Goal: Transaction & Acquisition: Purchase product/service

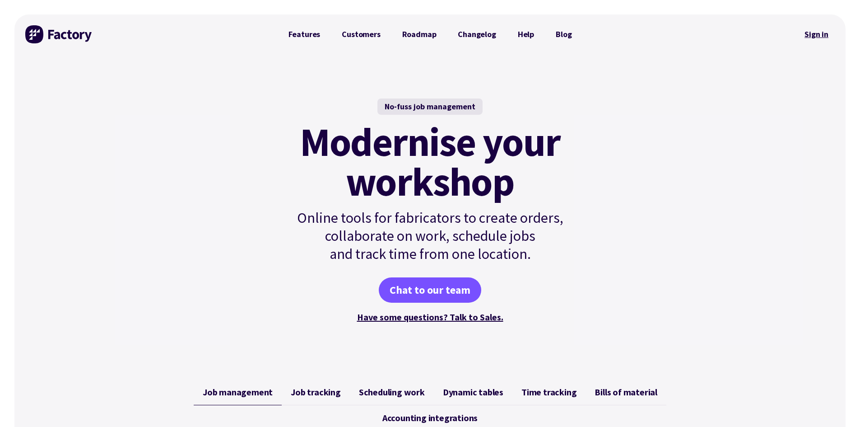
click at [808, 30] on link "Sign in" at bounding box center [816, 34] width 37 height 21
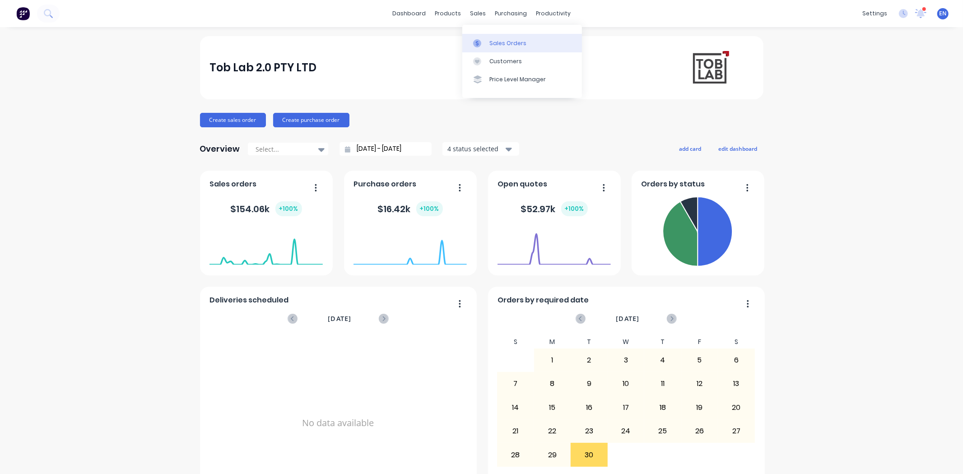
click at [498, 42] on div "Sales Orders" at bounding box center [507, 43] width 37 height 8
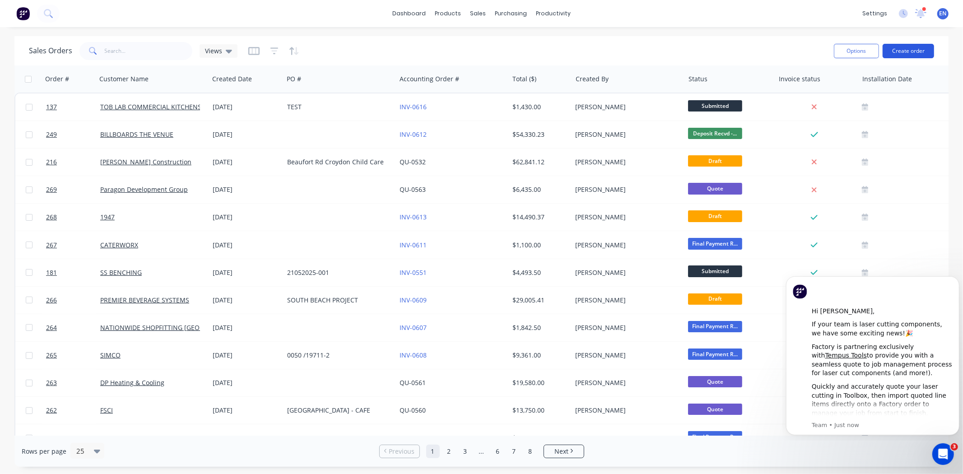
click at [908, 51] on button "Create order" at bounding box center [907, 51] width 51 height 14
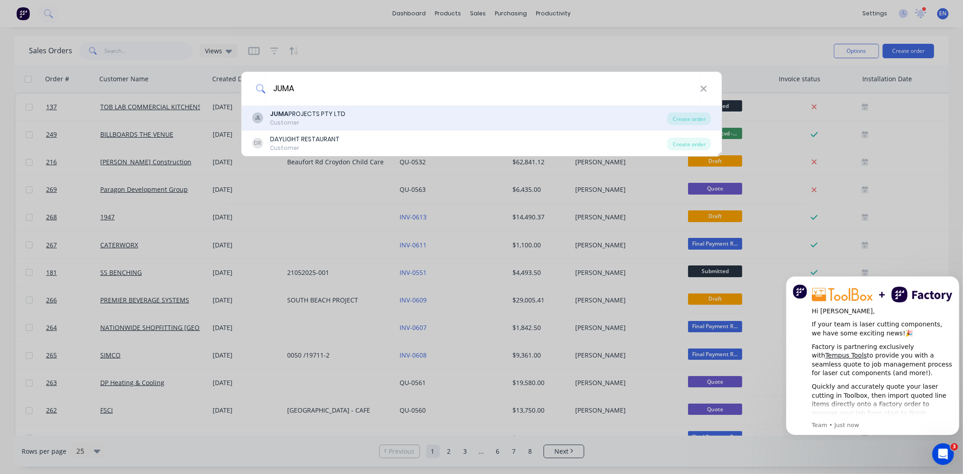
type input "JUMA"
click at [320, 111] on div "JUMA PROJECTS PTY LTD" at bounding box center [307, 113] width 75 height 9
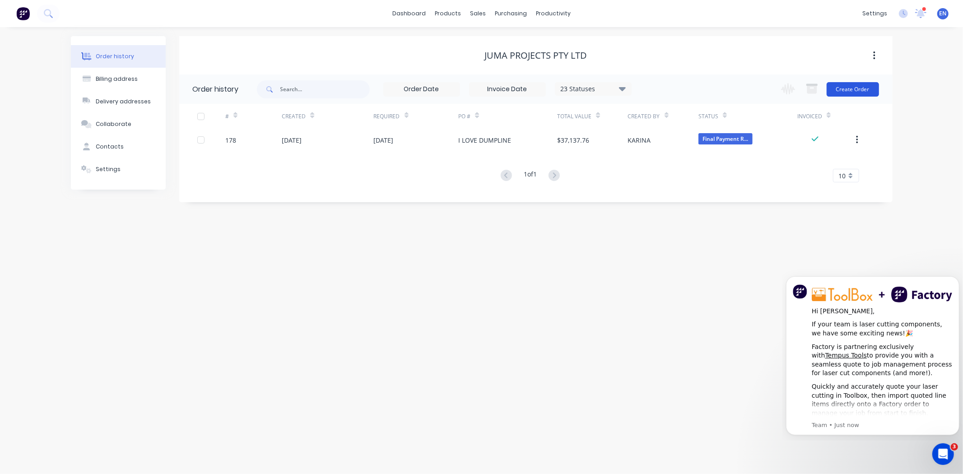
click at [864, 92] on button "Create Order" at bounding box center [852, 89] width 52 height 14
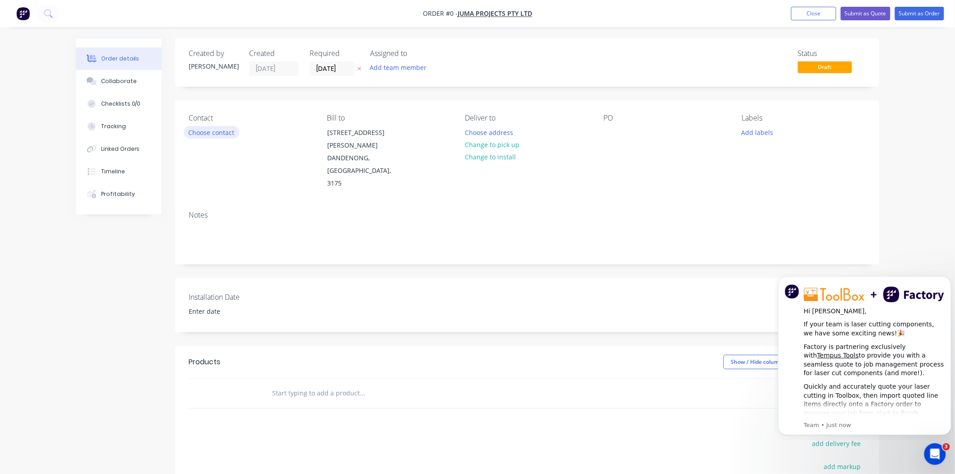
click at [217, 133] on button "Choose contact" at bounding box center [212, 132] width 56 height 12
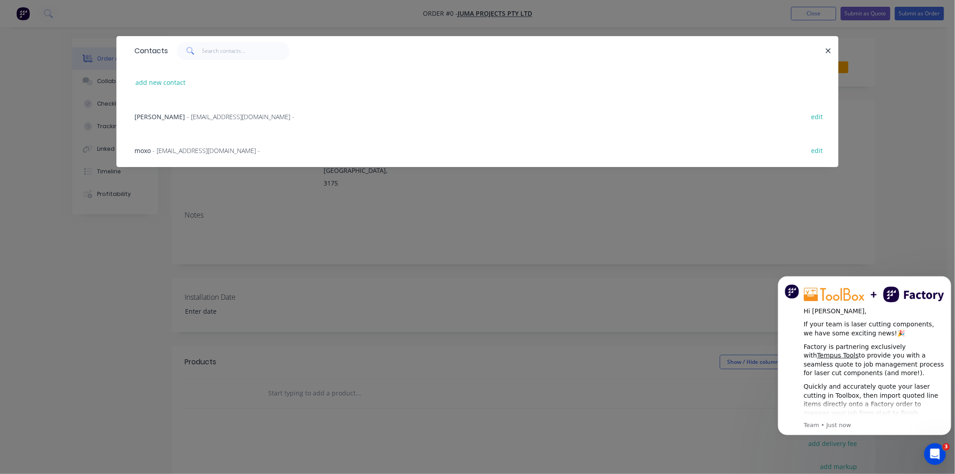
click at [187, 116] on span "- [EMAIL_ADDRESS][DOMAIN_NAME] -" at bounding box center [240, 116] width 107 height 9
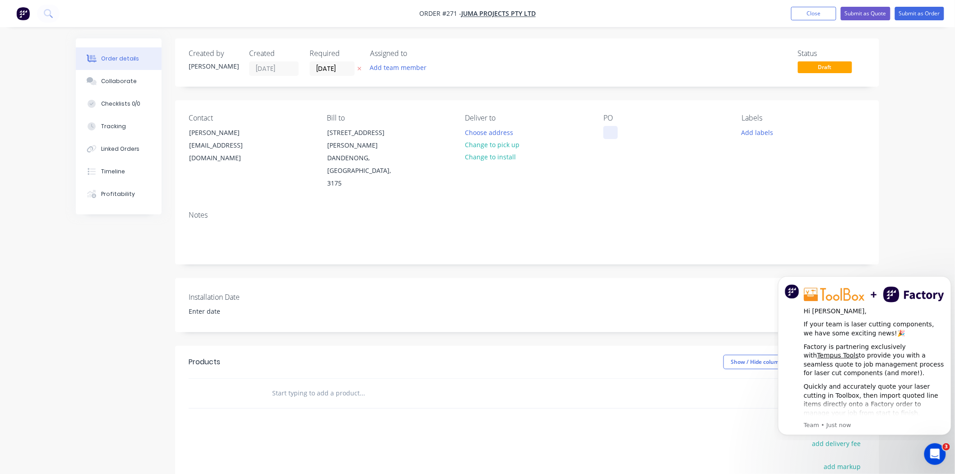
click at [616, 131] on div at bounding box center [610, 132] width 14 height 13
click at [314, 384] on input "text" at bounding box center [362, 393] width 181 height 18
type input "C"
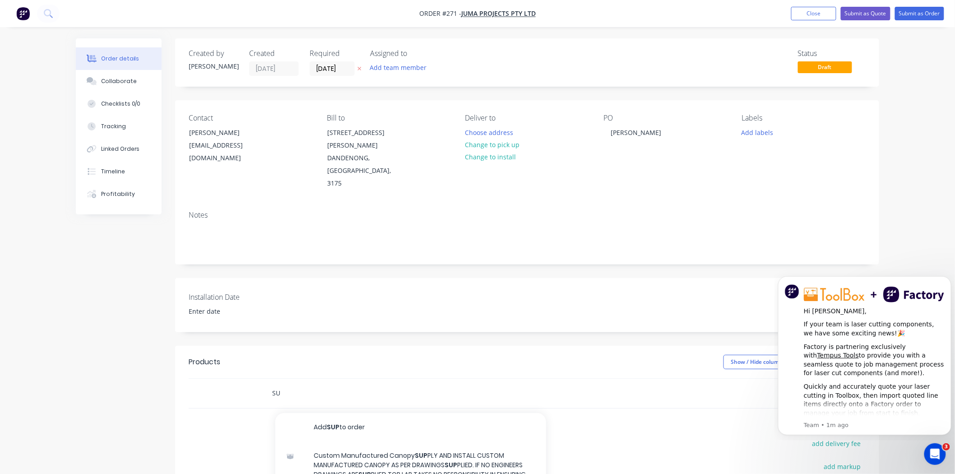
type input "S"
type input "C"
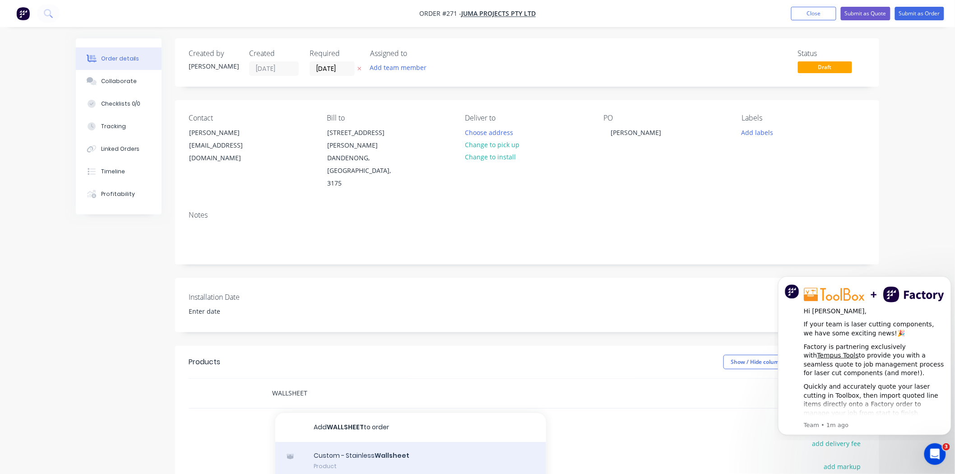
type input "WALLSHEET"
click at [352, 442] on div "Custom - Stainless Wallsheet Product" at bounding box center [410, 461] width 271 height 38
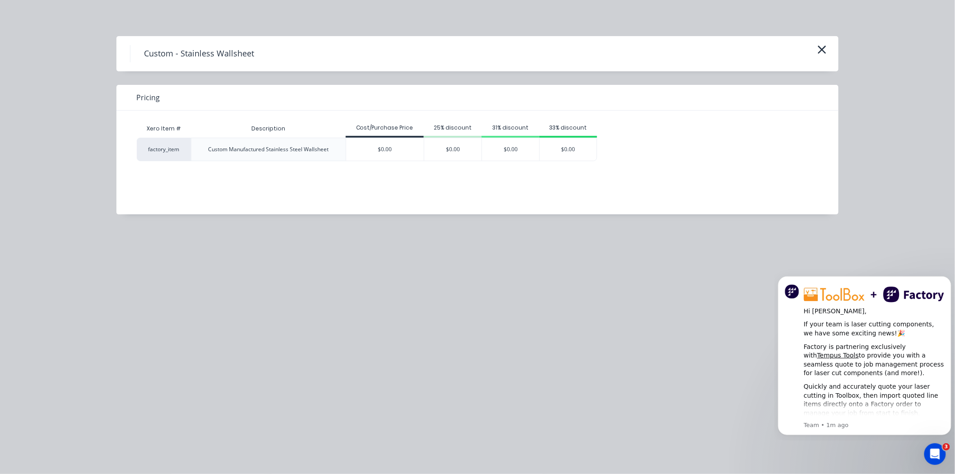
click at [371, 148] on div "$0.00" at bounding box center [385, 149] width 78 height 23
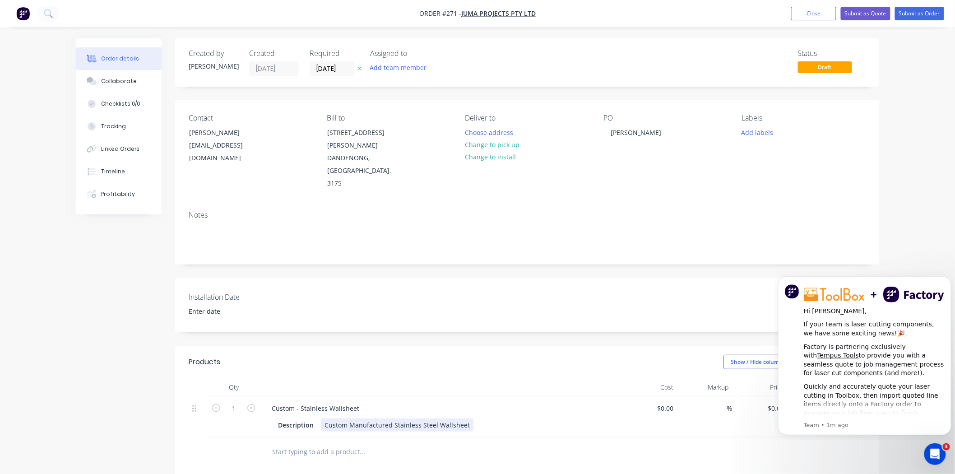
click at [463, 418] on div "Custom Manufactured Stainless Steel Wallsheet" at bounding box center [397, 424] width 153 height 13
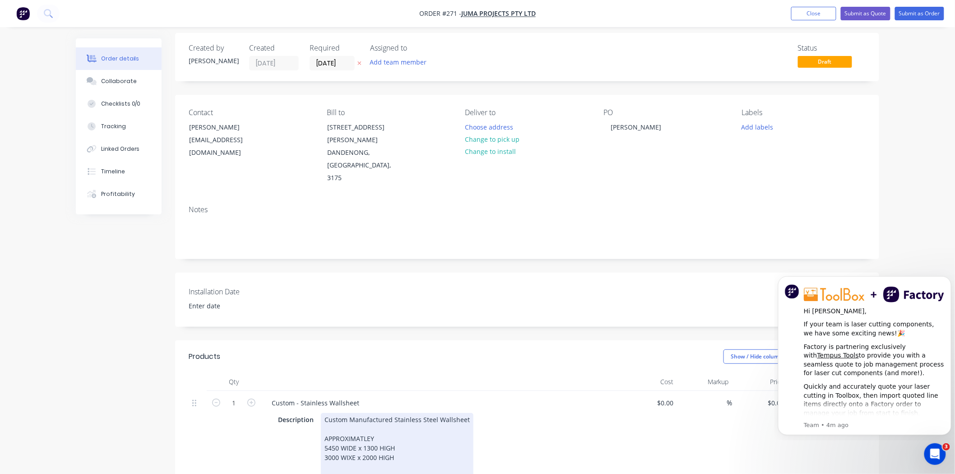
scroll to position [156, 0]
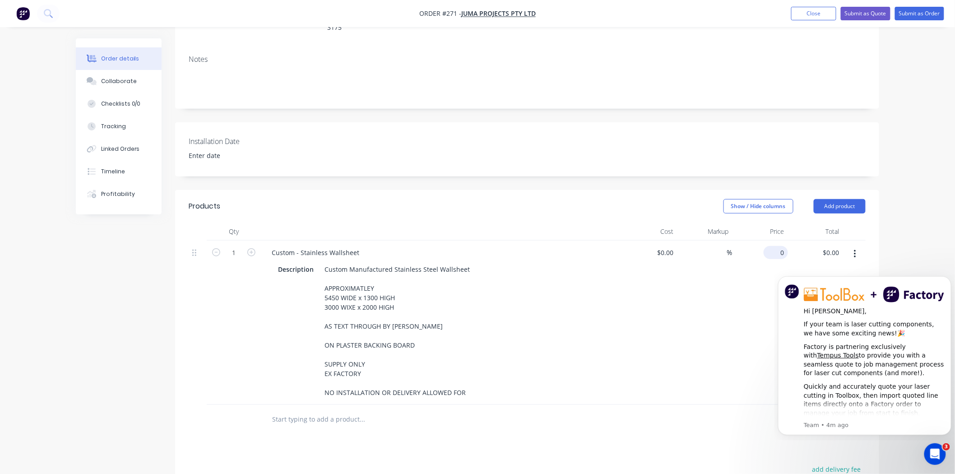
click at [770, 241] on div "0 $0.00" at bounding box center [761, 323] width 56 height 164
type input "$2,800.00"
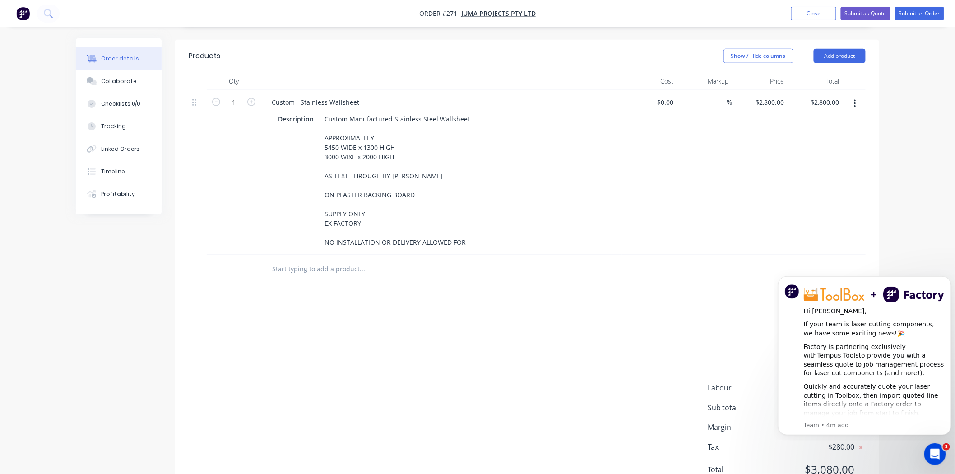
scroll to position [321, 0]
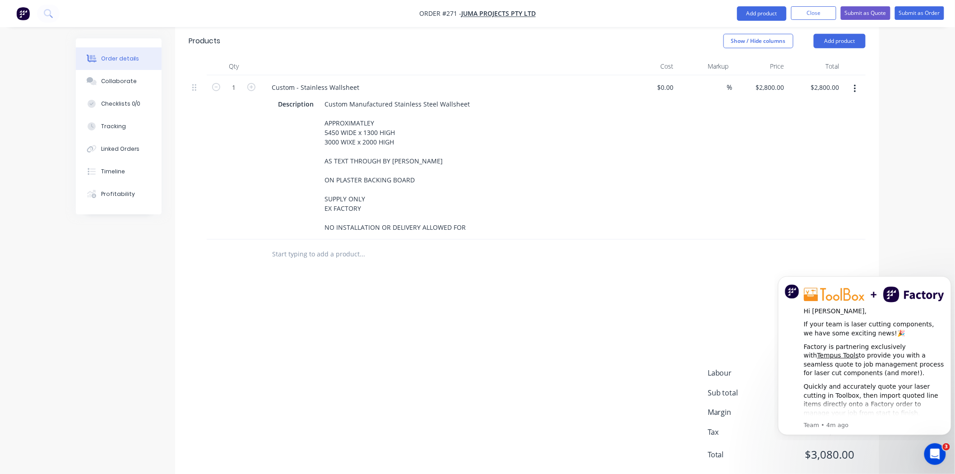
click at [926, 204] on div "Order details Collaborate Checklists 0/0 Tracking Linked Orders Timeline Profit…" at bounding box center [477, 89] width 955 height 820
click at [946, 278] on icon "Dismiss notification" at bounding box center [948, 278] width 5 height 5
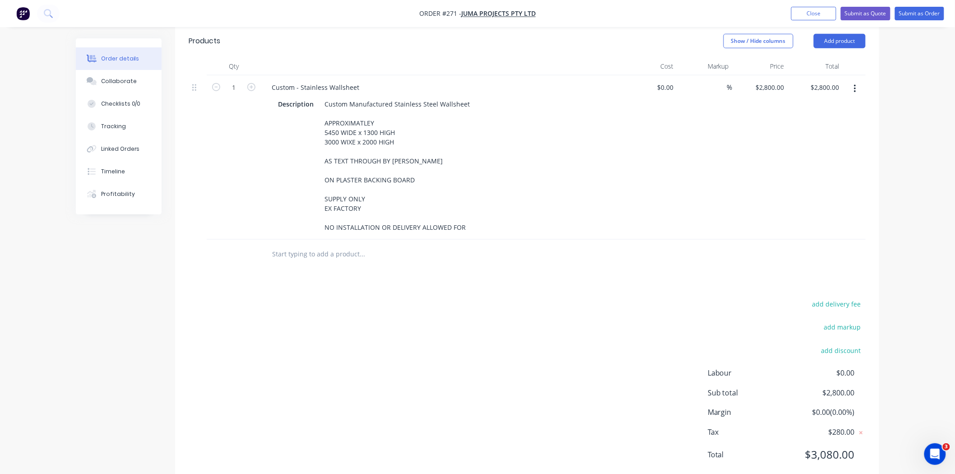
scroll to position [70, 0]
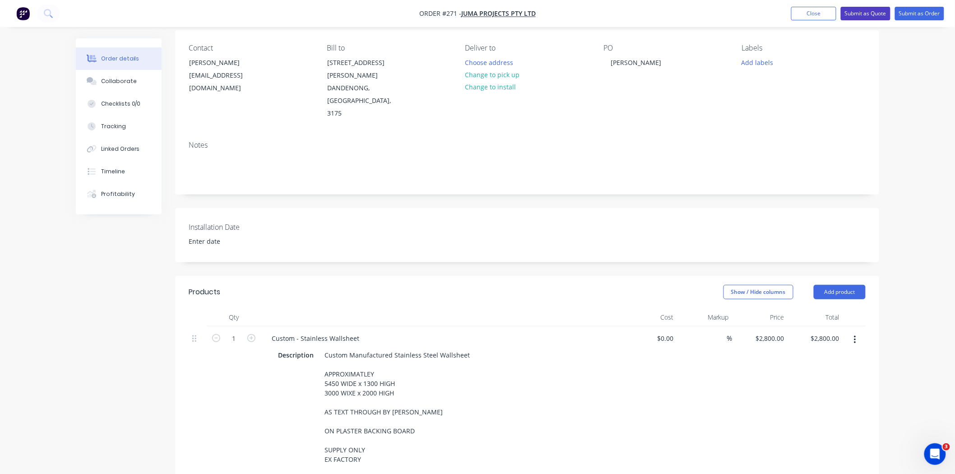
click at [876, 12] on button "Submit as Quote" at bounding box center [866, 14] width 50 height 14
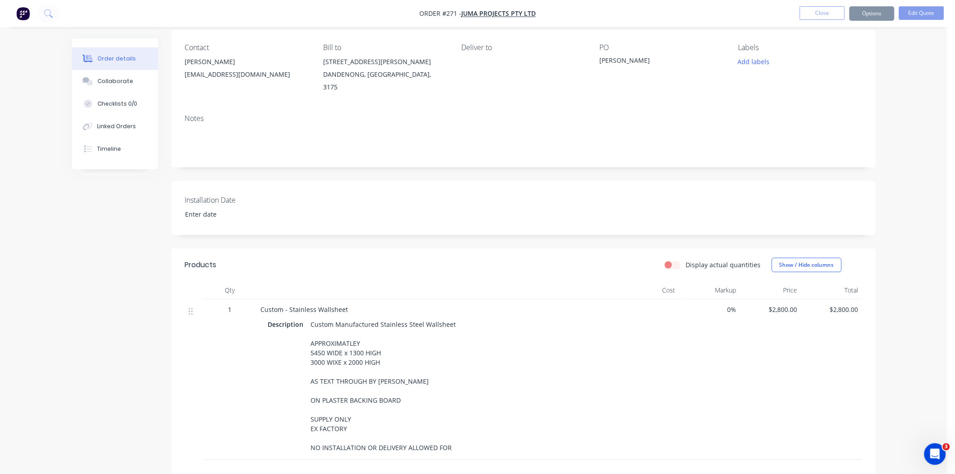
scroll to position [0, 0]
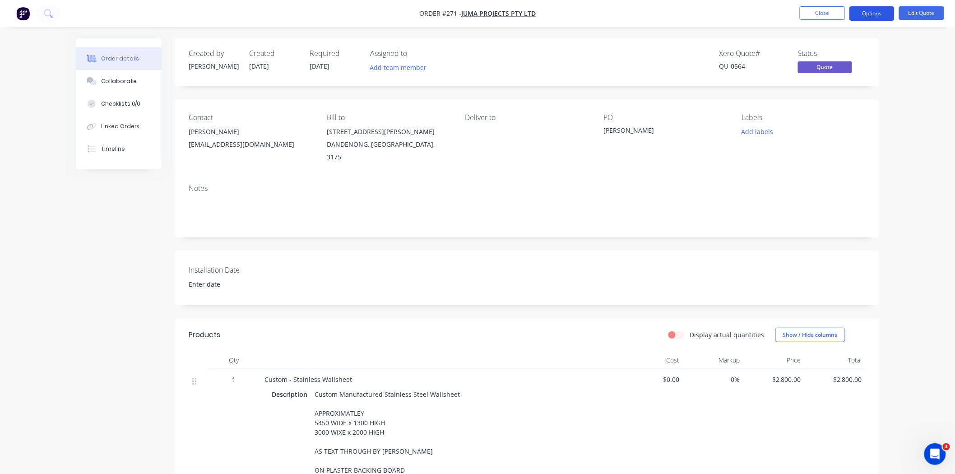
click at [882, 11] on button "Options" at bounding box center [871, 13] width 45 height 14
click at [849, 64] on button "Proforma Invoice" at bounding box center [844, 73] width 99 height 18
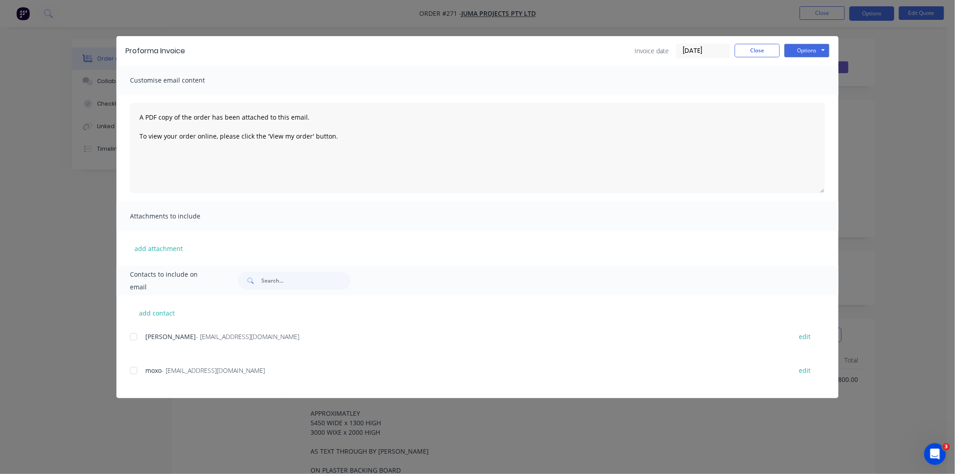
click at [136, 336] on div at bounding box center [134, 337] width 18 height 18
click at [748, 51] on button "Close" at bounding box center [757, 51] width 45 height 14
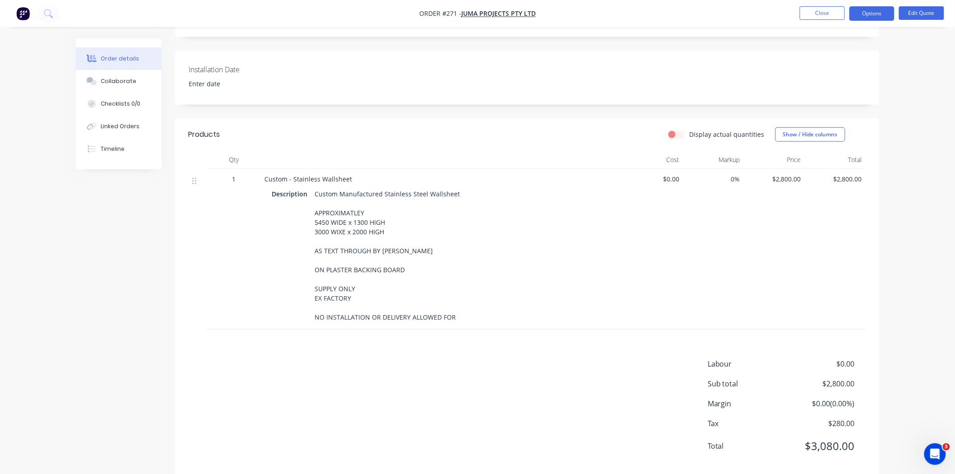
scroll to position [208, 0]
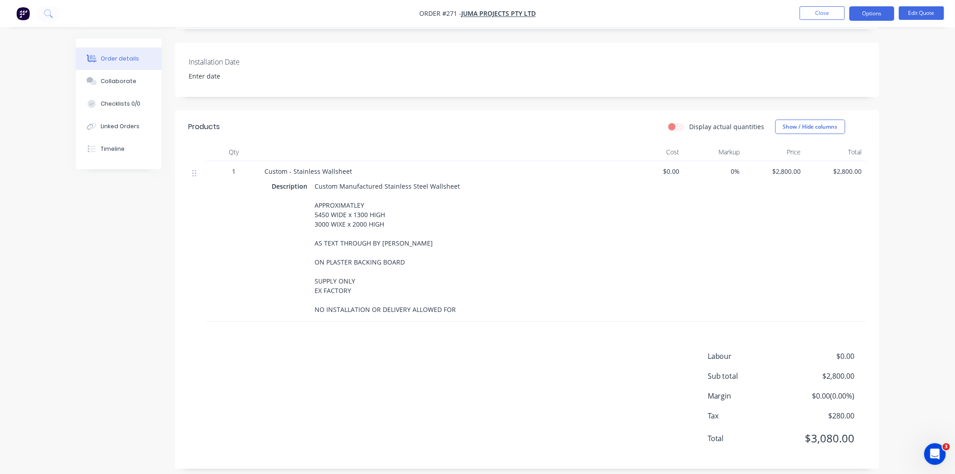
click at [461, 295] on div "Description Custom Manufactured Stainless Steel Wallsheet APPROXIMATLEY 5450 WI…" at bounding box center [441, 248] width 339 height 136
click at [462, 303] on div "Description Custom Manufactured Stainless Steel Wallsheet APPROXIMATLEY 5450 WI…" at bounding box center [441, 248] width 339 height 136
click at [862, 9] on button "Options" at bounding box center [871, 13] width 45 height 14
drag, startPoint x: 491, startPoint y: 193, endPoint x: 547, endPoint y: 178, distance: 57.5
click at [490, 193] on div "Description Custom Manufactured Stainless Steel Wallsheet APPROXIMATLEY 5450 WI…" at bounding box center [441, 248] width 339 height 136
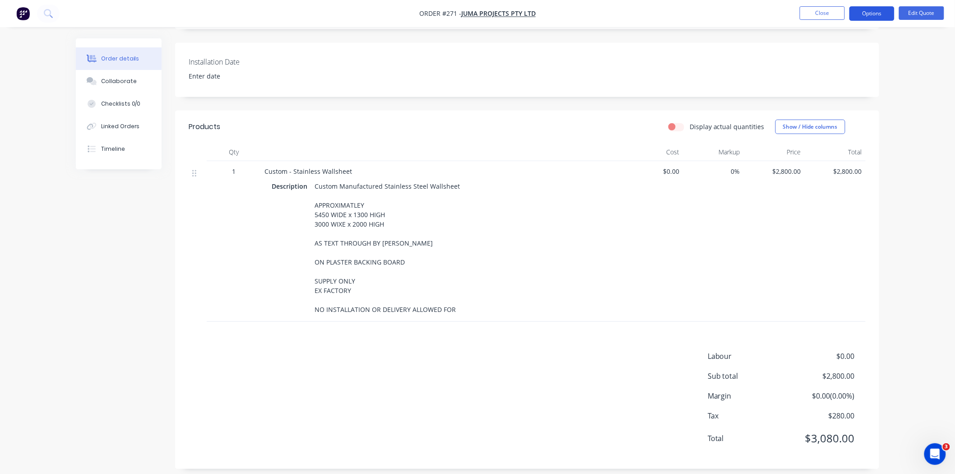
click at [866, 11] on button "Options" at bounding box center [871, 13] width 45 height 14
click at [420, 255] on div "Custom Manufactured Stainless Steel Wallsheet APPROXIMATLEY 5450 WIDE x 1300 HI…" at bounding box center [387, 248] width 153 height 136
click at [436, 297] on div "Custom Manufactured Stainless Steel Wallsheet APPROXIMATLEY 5450 WIDE x 1300 HI…" at bounding box center [387, 248] width 153 height 136
click at [458, 297] on div "Description Custom Manufactured Stainless Steel Wallsheet APPROXIMATLEY 5450 WI…" at bounding box center [441, 248] width 339 height 136
click at [910, 8] on button "Edit Quote" at bounding box center [921, 13] width 45 height 14
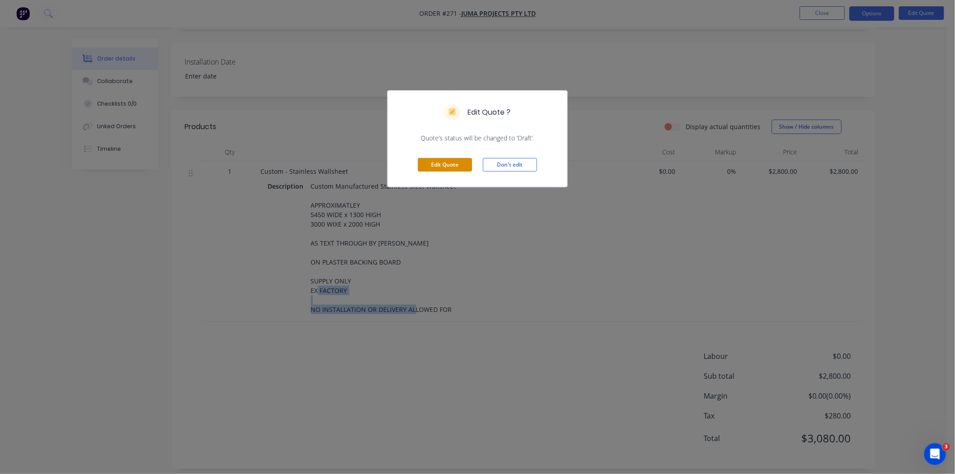
click at [462, 167] on button "Edit Quote" at bounding box center [445, 165] width 54 height 14
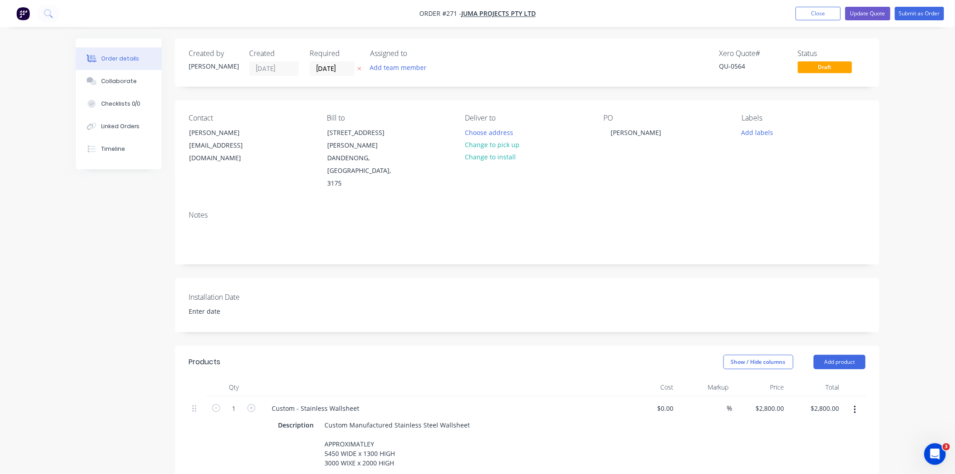
scroll to position [250, 0]
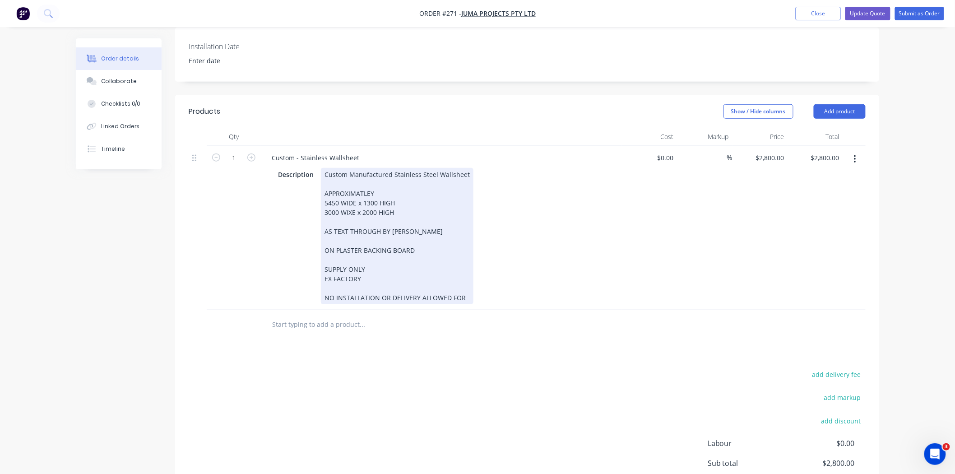
click at [470, 273] on div "Description Custom Manufactured Stainless Steel Wallsheet APPROXIMATLEY 5450 WI…" at bounding box center [439, 236] width 330 height 136
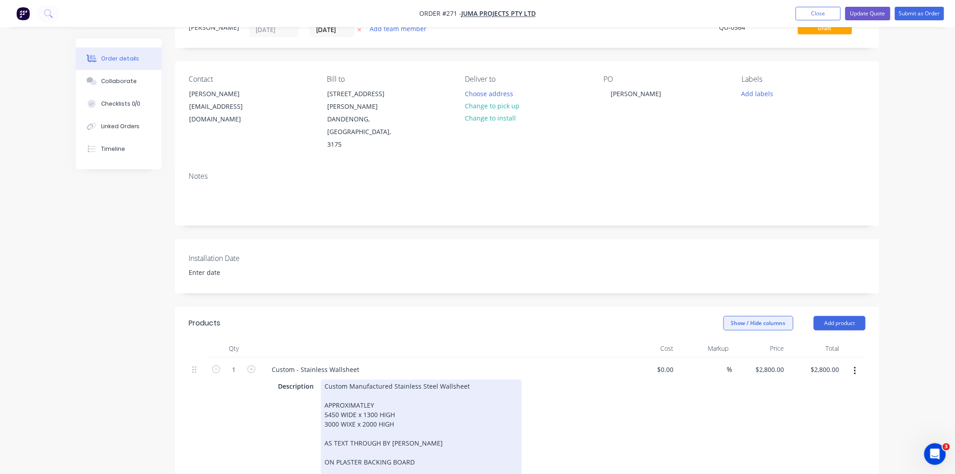
scroll to position [0, 0]
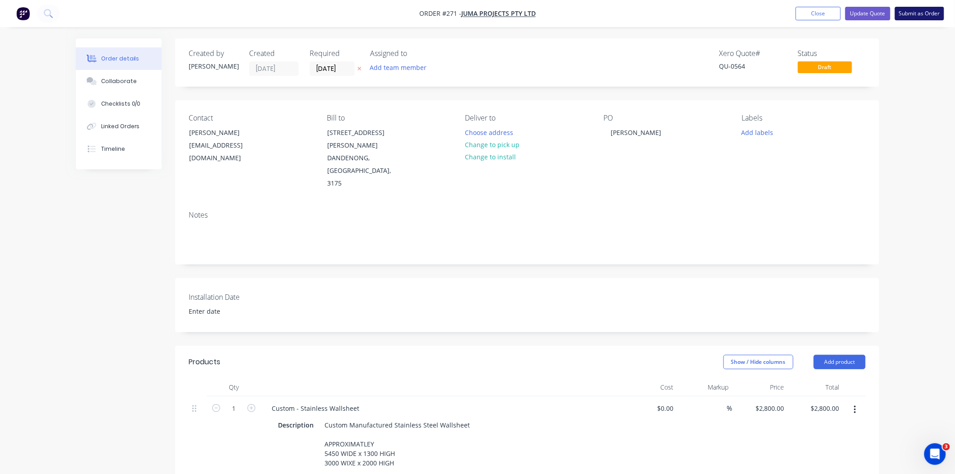
click at [908, 19] on button "Submit as Order" at bounding box center [919, 14] width 49 height 14
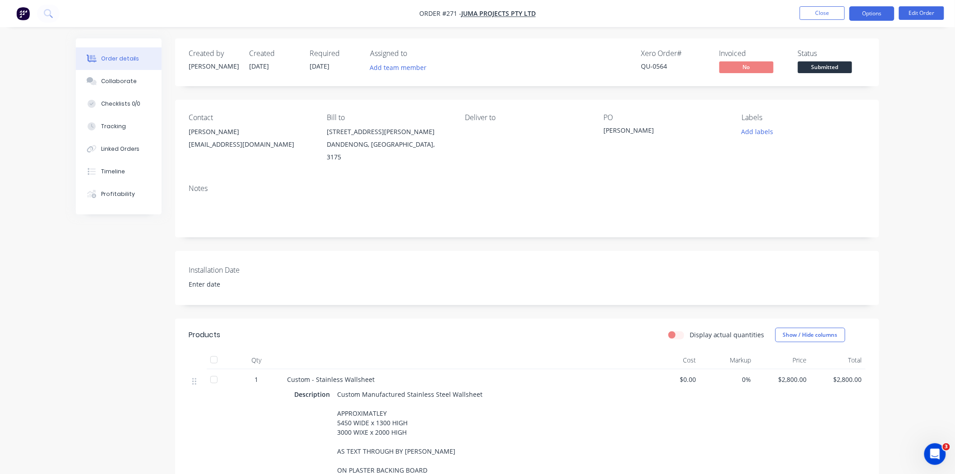
click at [878, 16] on button "Options" at bounding box center [871, 13] width 45 height 14
click at [870, 17] on button "Options" at bounding box center [871, 13] width 45 height 14
click at [860, 12] on button "Options" at bounding box center [871, 13] width 45 height 14
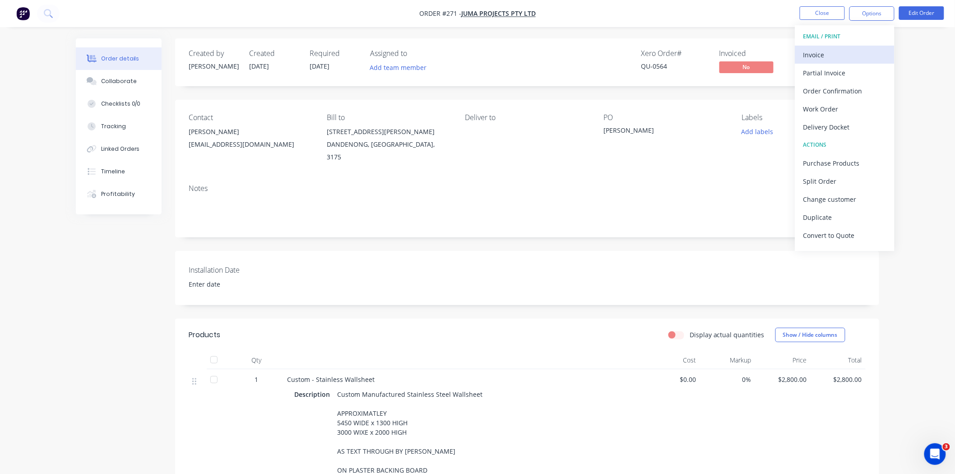
click at [832, 51] on div "Invoice" at bounding box center [844, 54] width 83 height 13
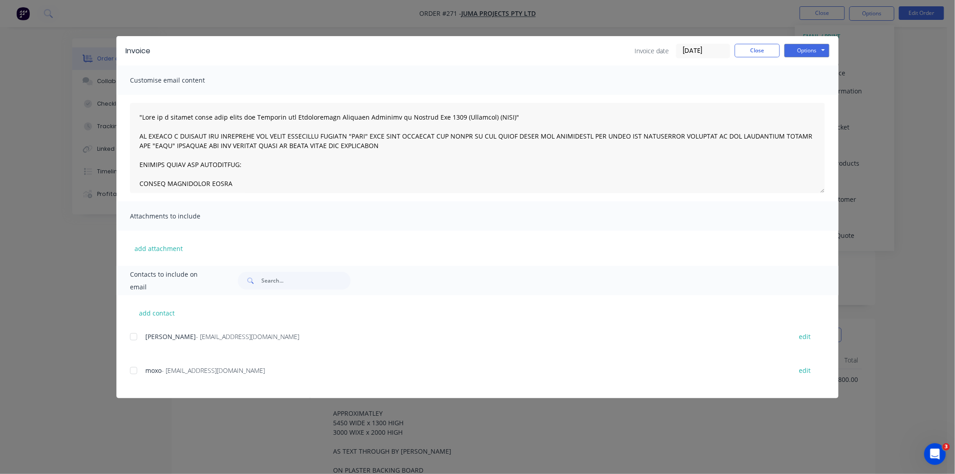
click at [133, 339] on div at bounding box center [134, 337] width 18 height 18
click at [822, 56] on button "Options" at bounding box center [806, 51] width 45 height 14
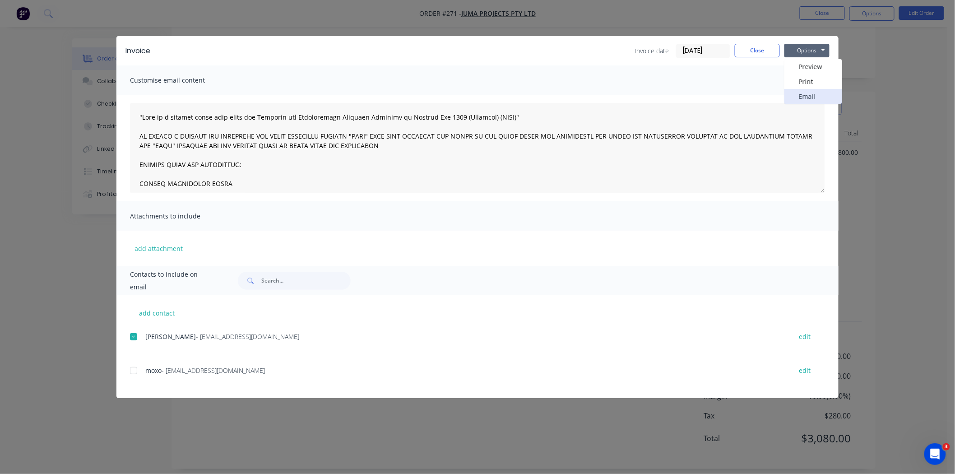
click at [810, 97] on button "Email" at bounding box center [813, 96] width 58 height 15
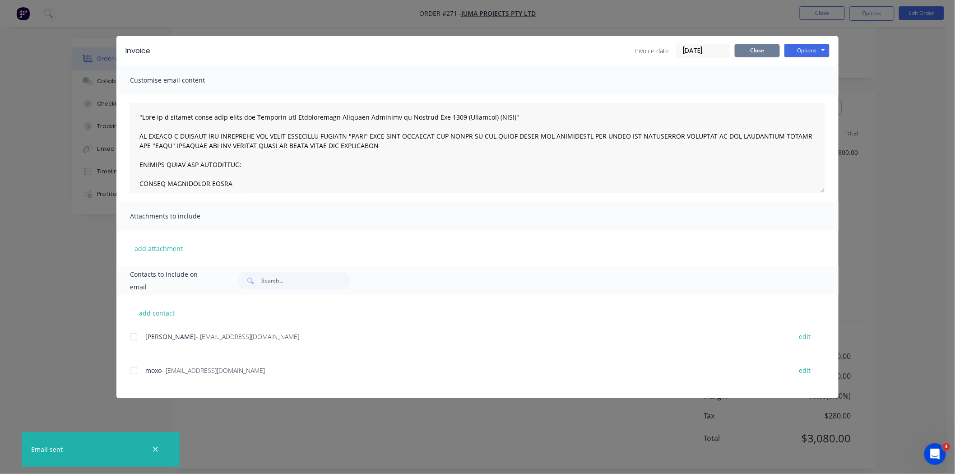
click at [760, 46] on button "Close" at bounding box center [757, 51] width 45 height 14
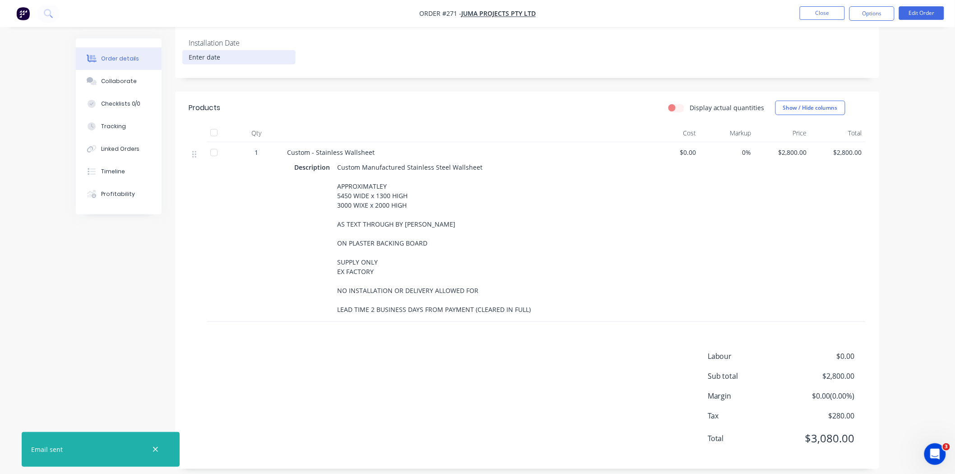
scroll to position [26, 0]
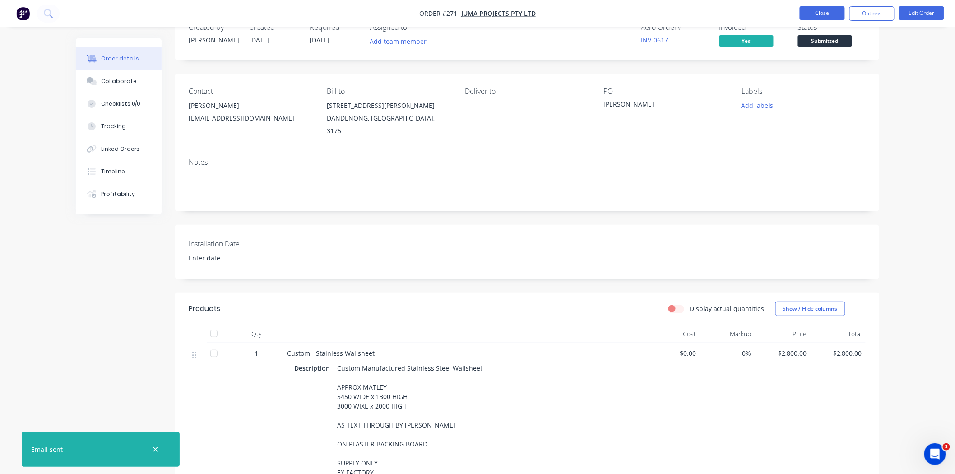
click at [826, 15] on button "Close" at bounding box center [822, 13] width 45 height 14
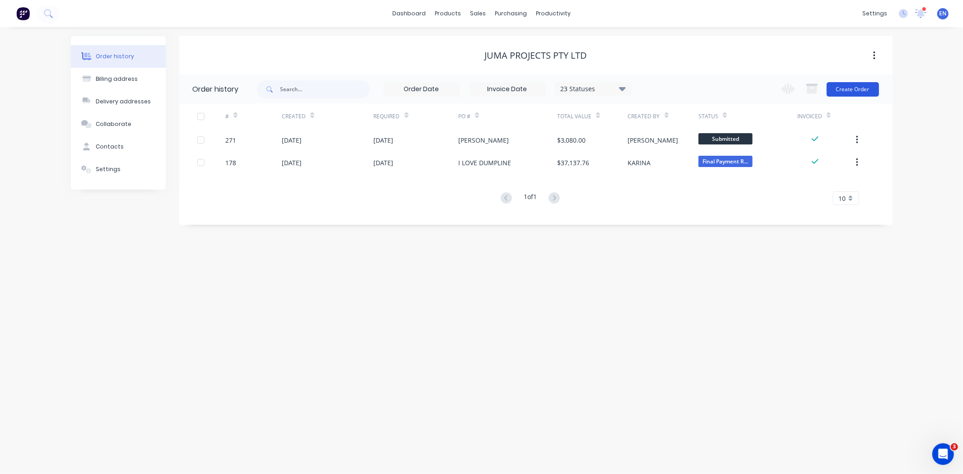
click at [849, 91] on button "Create Order" at bounding box center [852, 89] width 52 height 14
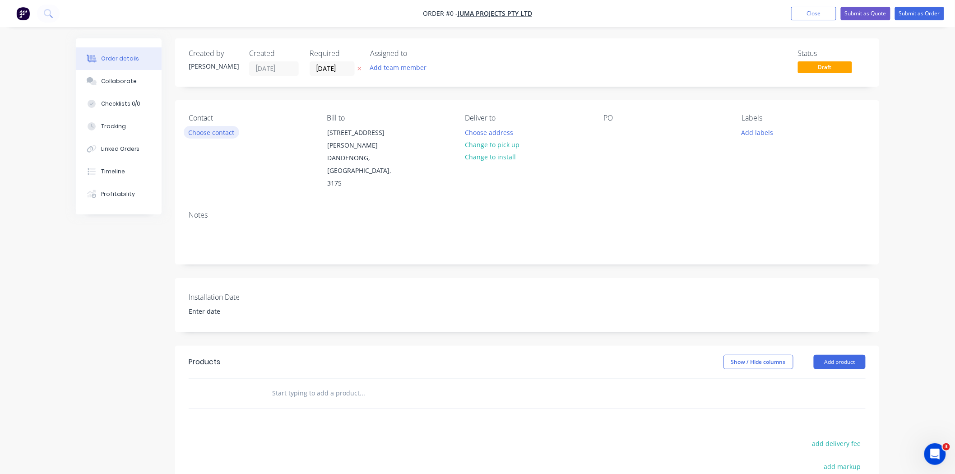
click at [216, 136] on button "Choose contact" at bounding box center [212, 132] width 56 height 12
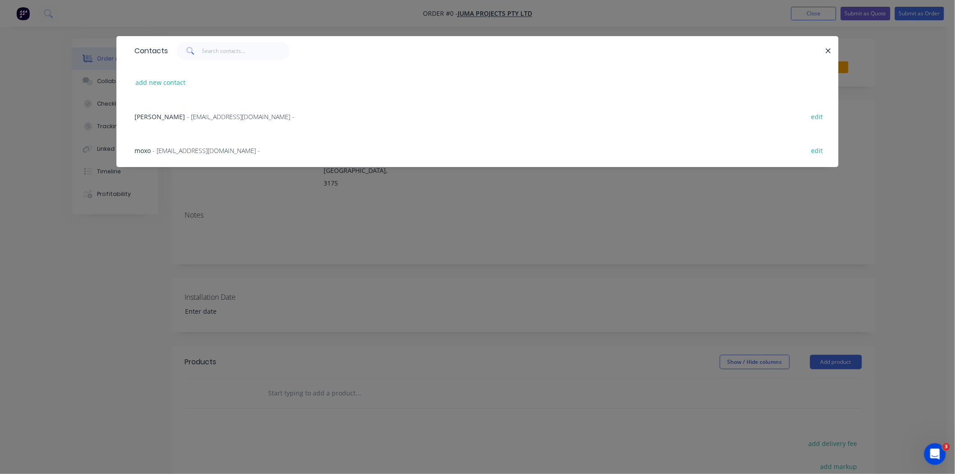
click at [192, 115] on span "- [EMAIL_ADDRESS][DOMAIN_NAME] -" at bounding box center [240, 116] width 107 height 9
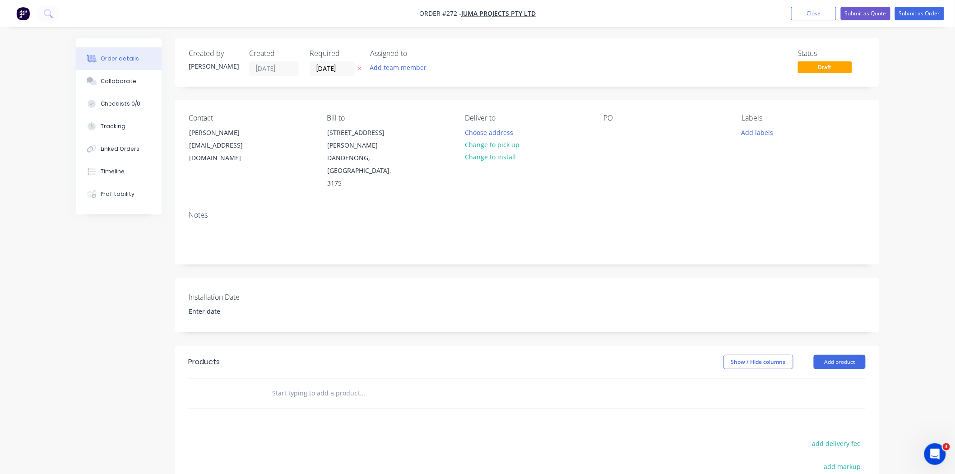
click at [600, 125] on div "Contact [PERSON_NAME] [EMAIL_ADDRESS][DOMAIN_NAME] Bill to [STREET_ADDRESS][PER…" at bounding box center [527, 151] width 704 height 103
click at [616, 134] on div at bounding box center [610, 132] width 14 height 13
click at [209, 305] on input at bounding box center [239, 312] width 112 height 14
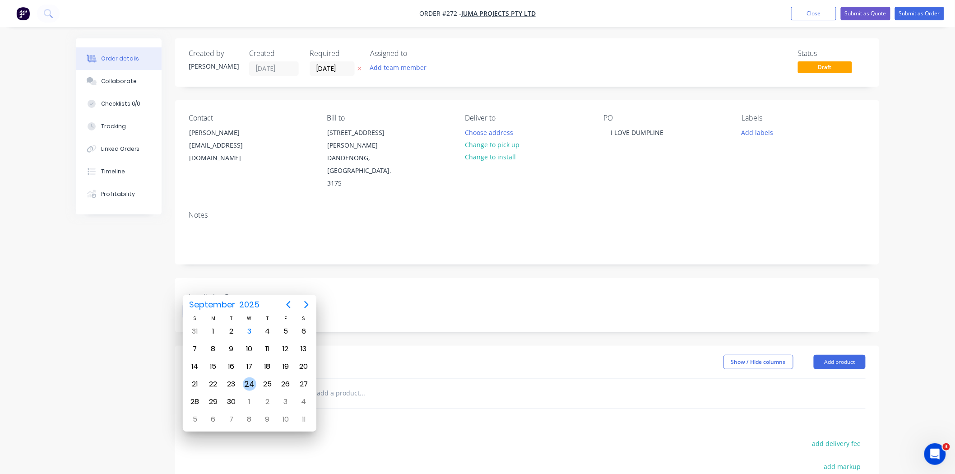
click at [247, 380] on div "24" at bounding box center [250, 384] width 14 height 14
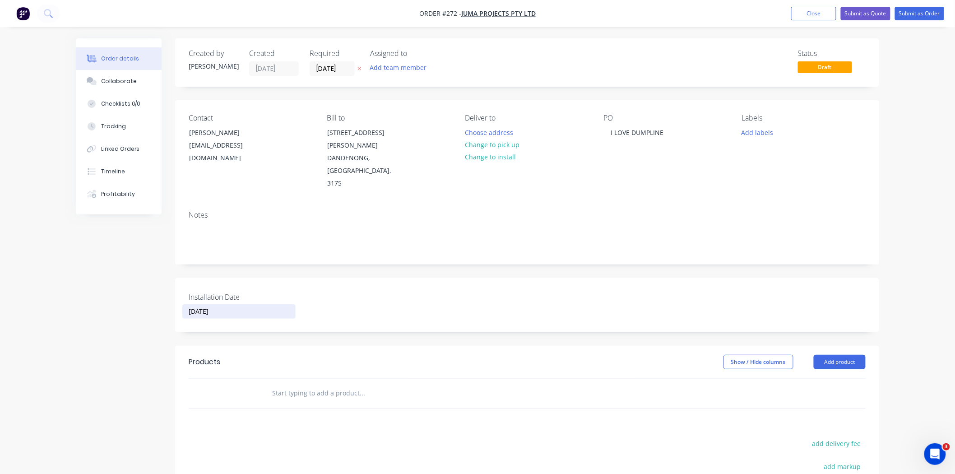
click at [240, 305] on input "[DATE]" at bounding box center [239, 312] width 112 height 14
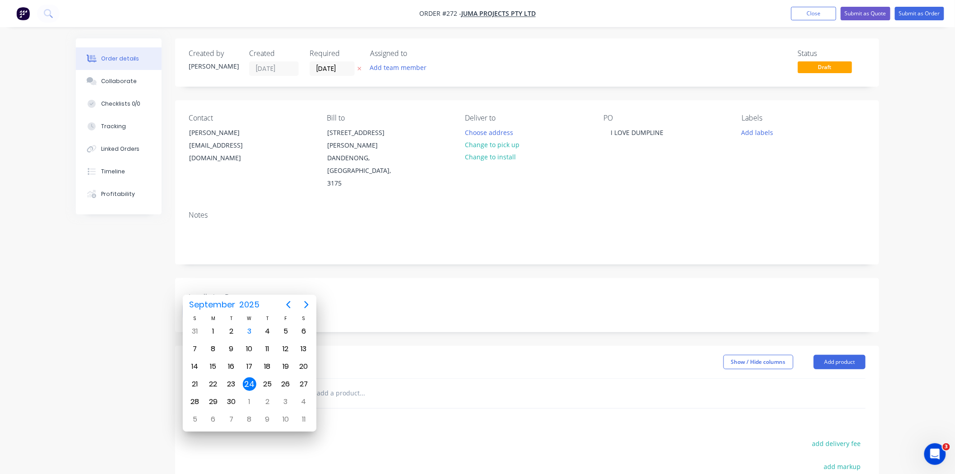
type input "2"
click at [447, 278] on div "Installation Date [DATE]" at bounding box center [527, 305] width 704 height 54
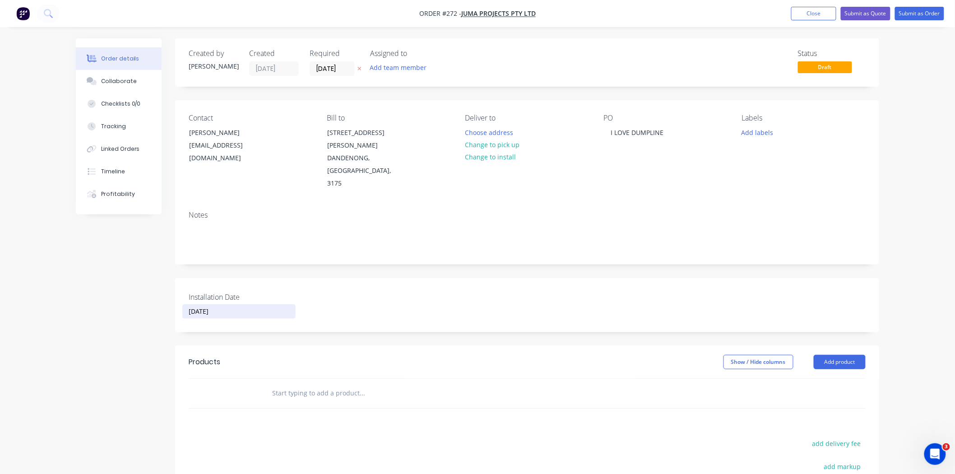
click at [250, 305] on input "[DATE]" at bounding box center [239, 312] width 112 height 14
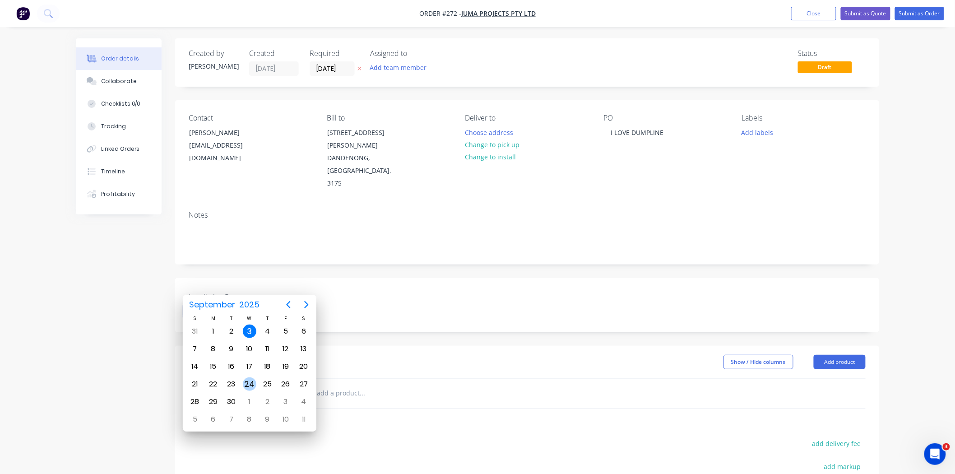
click at [250, 380] on div "24" at bounding box center [250, 384] width 14 height 14
type input "[DATE]"
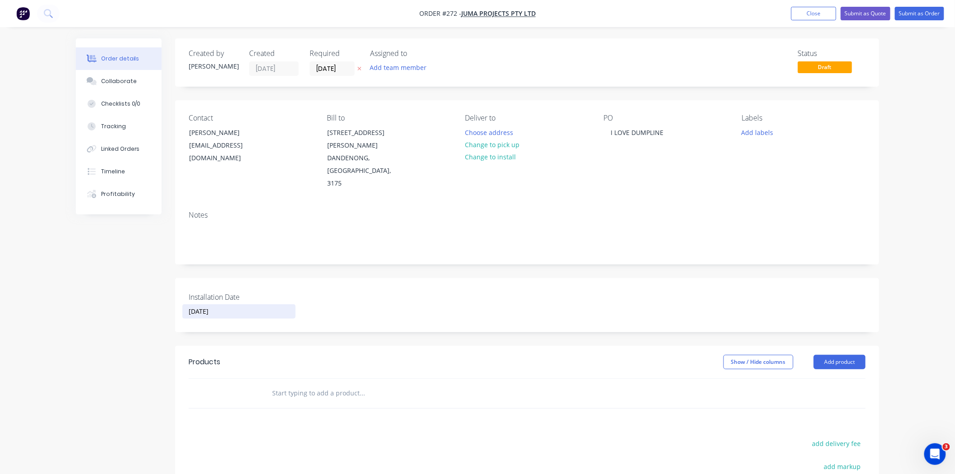
click at [290, 384] on input "text" at bounding box center [362, 393] width 181 height 18
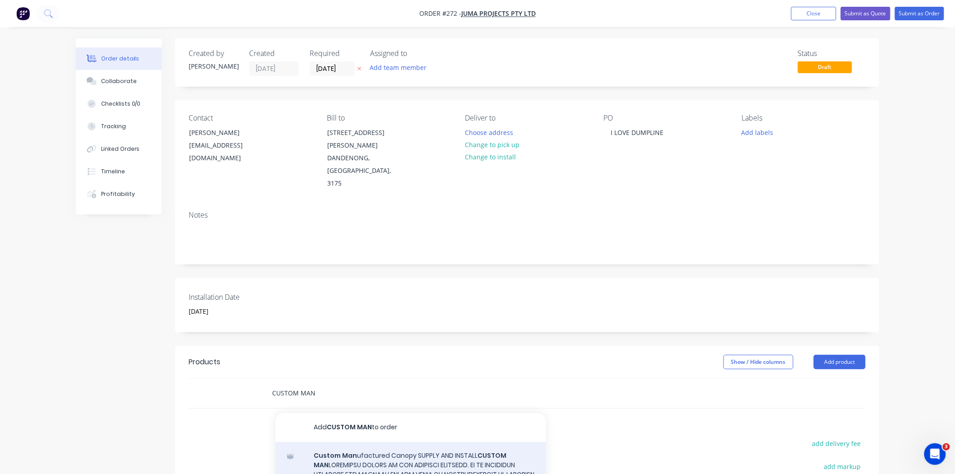
scroll to position [100, 0]
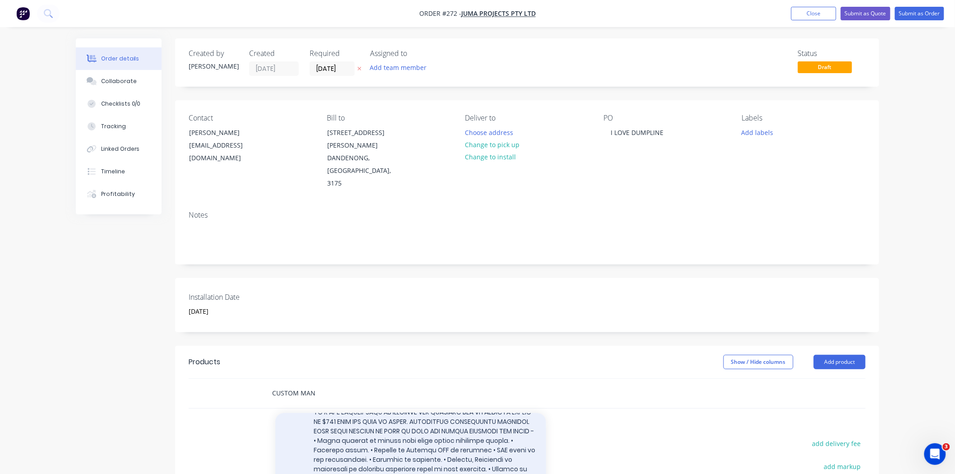
type input "CUSTOM MAN"
click at [391, 400] on div "Custom Man ufactured Canopy SUPPLY AND INSTALL CUSTOM MAN Xero Item # factory_i…" at bounding box center [410, 448] width 271 height 213
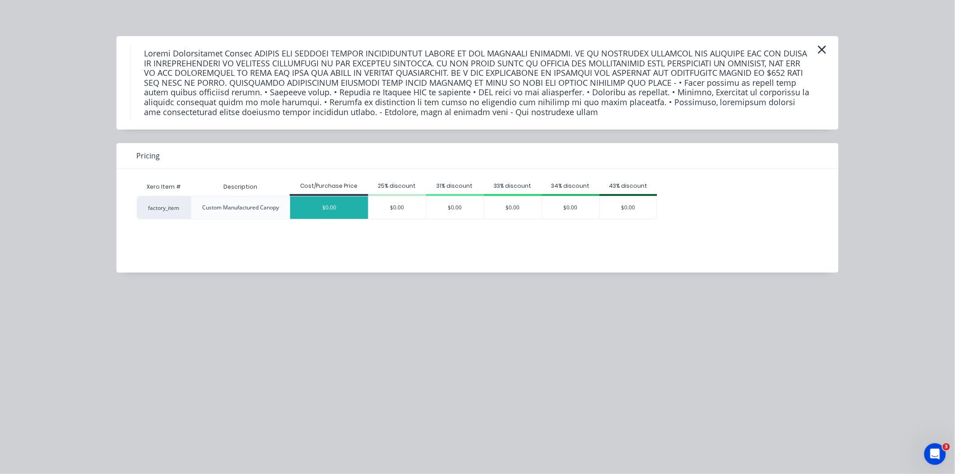
click at [354, 214] on div "$0.00" at bounding box center [329, 207] width 78 height 23
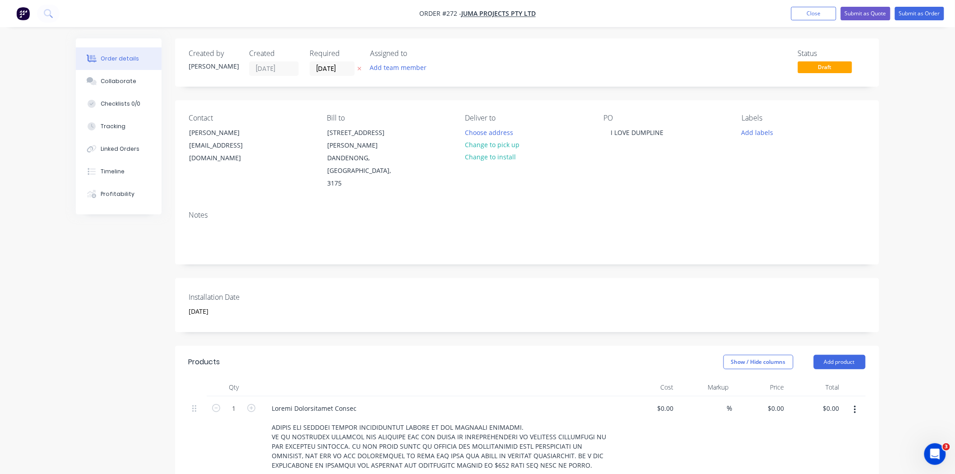
scroll to position [200, 0]
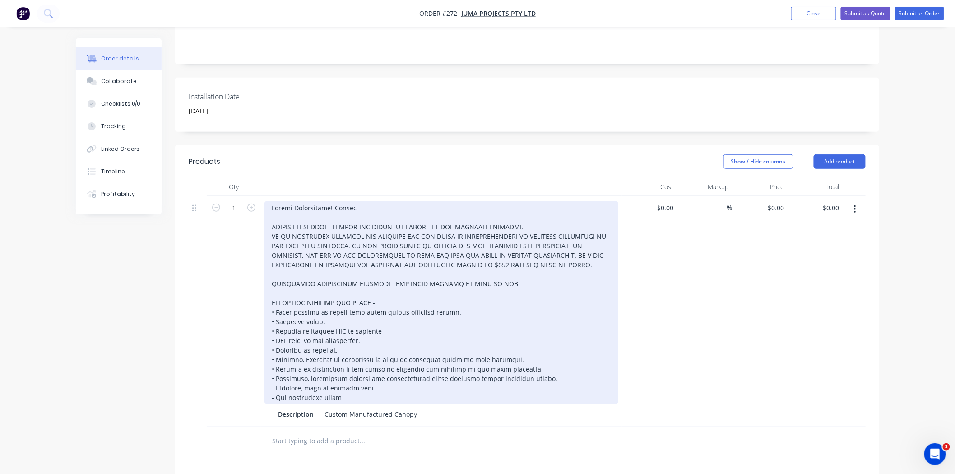
click at [589, 238] on div at bounding box center [441, 302] width 354 height 203
click at [571, 228] on div at bounding box center [441, 302] width 354 height 203
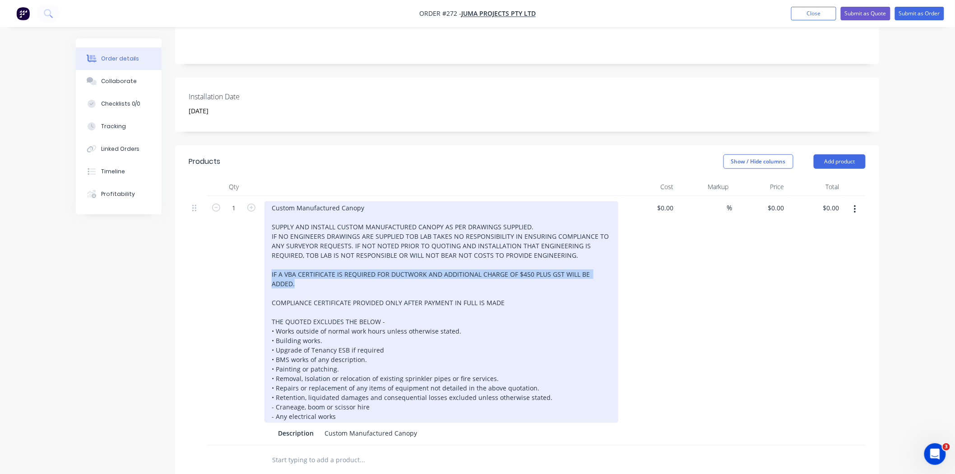
drag, startPoint x: 610, startPoint y: 246, endPoint x: 269, endPoint y: 253, distance: 341.3
click at [269, 253] on div "Custom Manufactured Canopy SUPPLY AND INSTALL CUSTOM MANUFACTURED CANOPY AS PER…" at bounding box center [441, 312] width 354 height 222
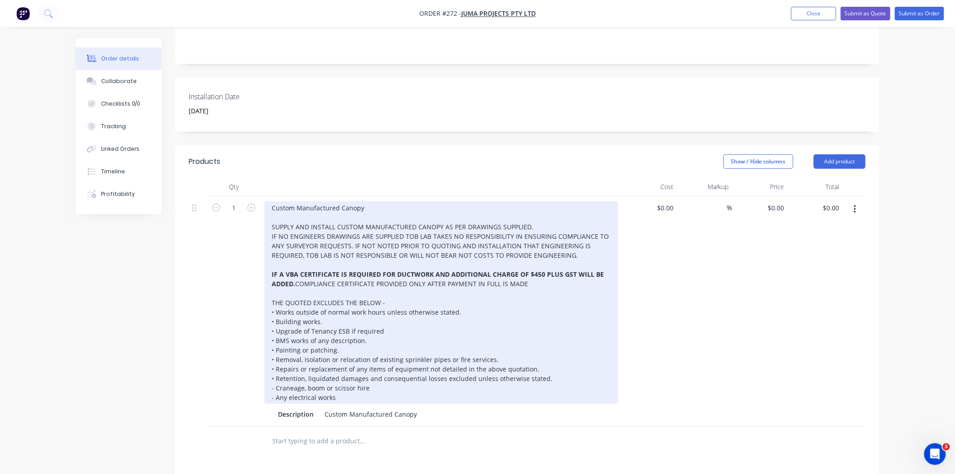
click at [479, 303] on div "Custom Manufactured Canopy SUPPLY AND INSTALL CUSTOM MANUFACTURED CANOPY AS PER…" at bounding box center [441, 302] width 354 height 203
click at [336, 390] on div "Custom Manufactured Canopy SUPPLY AND INSTALL CUSTOM MANUFACTURED CANOPY AS PER…" at bounding box center [441, 302] width 354 height 203
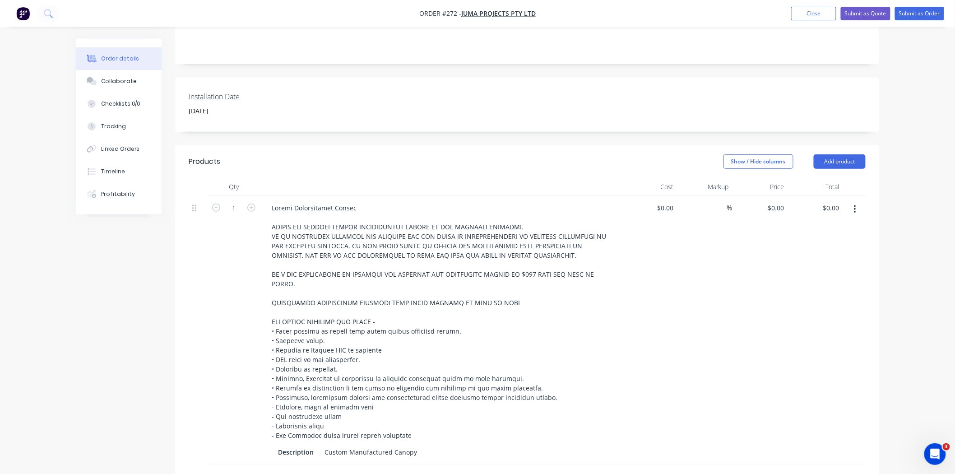
click at [768, 196] on div "$0.00 $0.00" at bounding box center [761, 330] width 56 height 269
type input "$17,900.00"
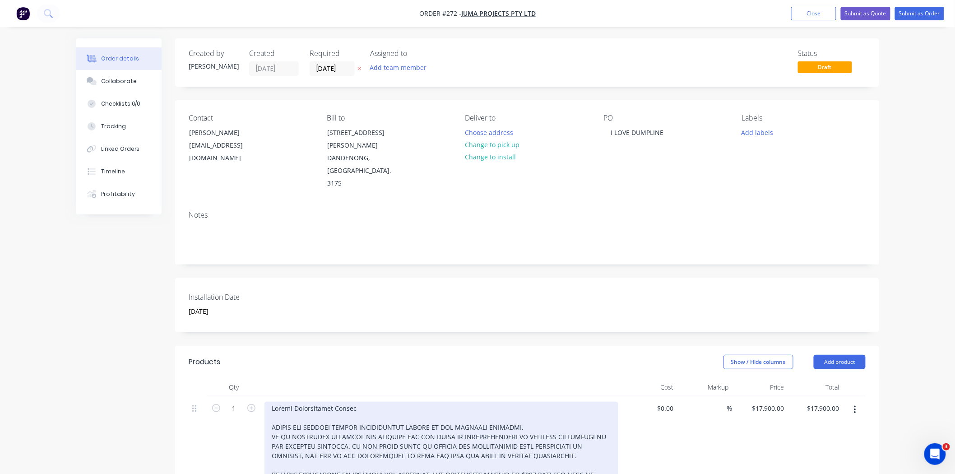
scroll to position [100, 0]
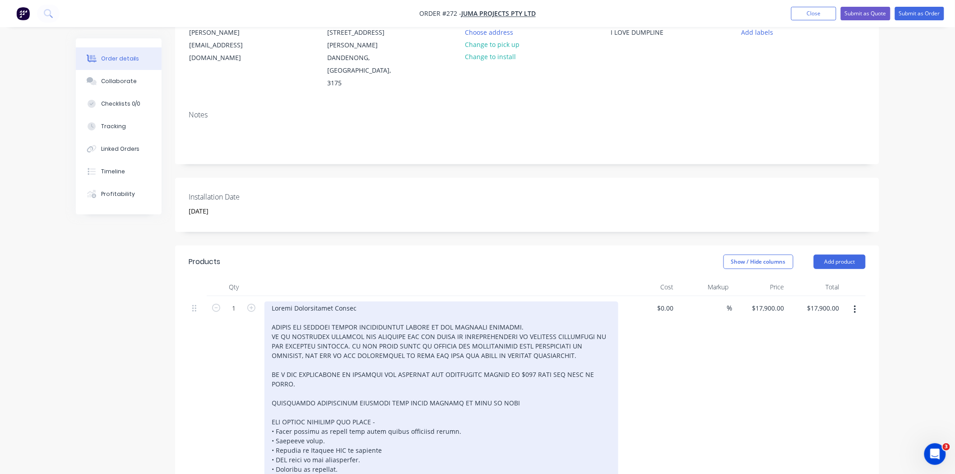
click at [375, 301] on div at bounding box center [441, 421] width 354 height 241
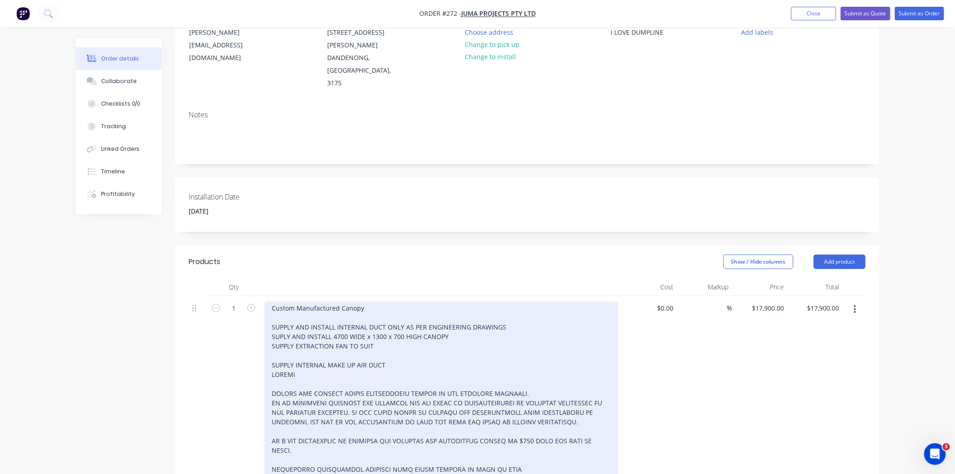
click at [295, 319] on div "Custom Manufactured Canopy SUPPLY AND INSTALL INTERNAL DUCT ONLY AS PER ENGINEE…" at bounding box center [441, 454] width 354 height 307
click at [299, 348] on div "Custom Manufactured Canopy SUPPLY AND INSTALL INTERNAL DUCT ONLY AS PER ENGINEE…" at bounding box center [441, 454] width 354 height 307
click at [293, 339] on div "Custom Manufactured Canopy SUPPLY AND INSTALL INTERNAL DUCT ONLY AS PER ENGINEE…" at bounding box center [441, 454] width 354 height 307
click at [413, 320] on div "Custom Manufactured Canopy SUPPLY AND INSTALL INTERNAL DUCT ONLY AS PER ENGINEE…" at bounding box center [441, 454] width 354 height 307
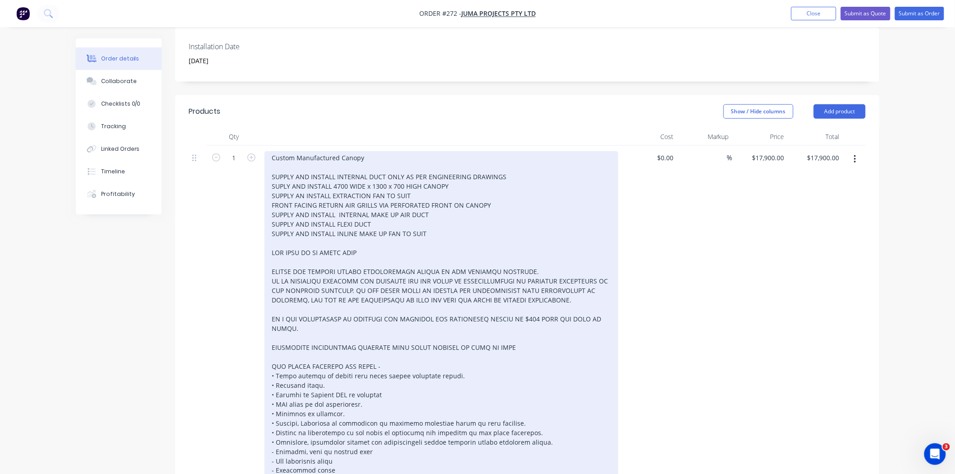
scroll to position [50, 0]
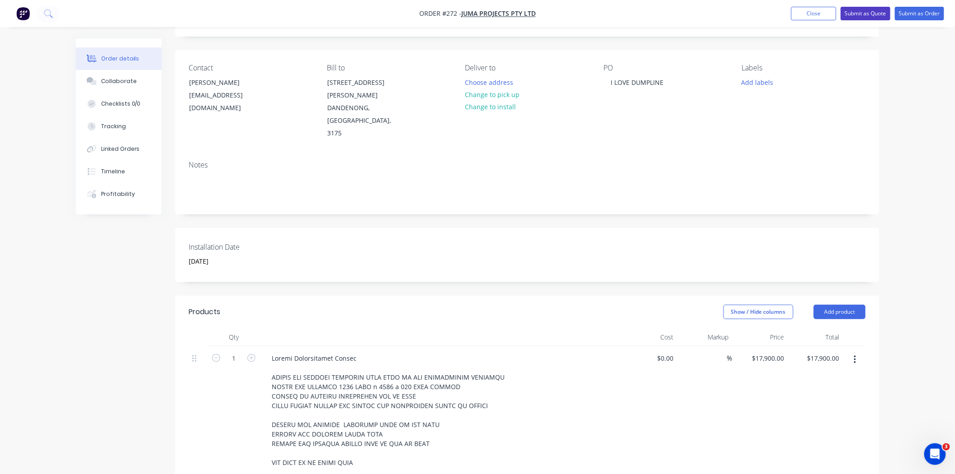
click at [859, 14] on button "Submit as Quote" at bounding box center [866, 14] width 50 height 14
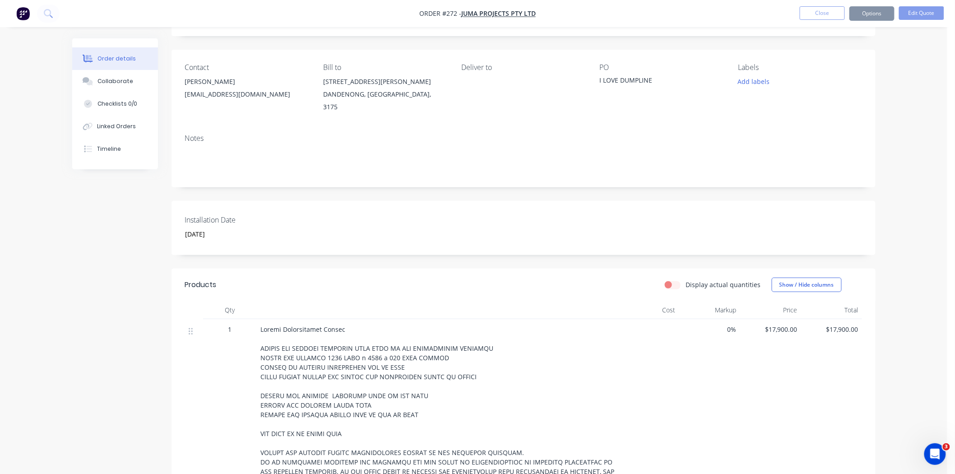
scroll to position [0, 0]
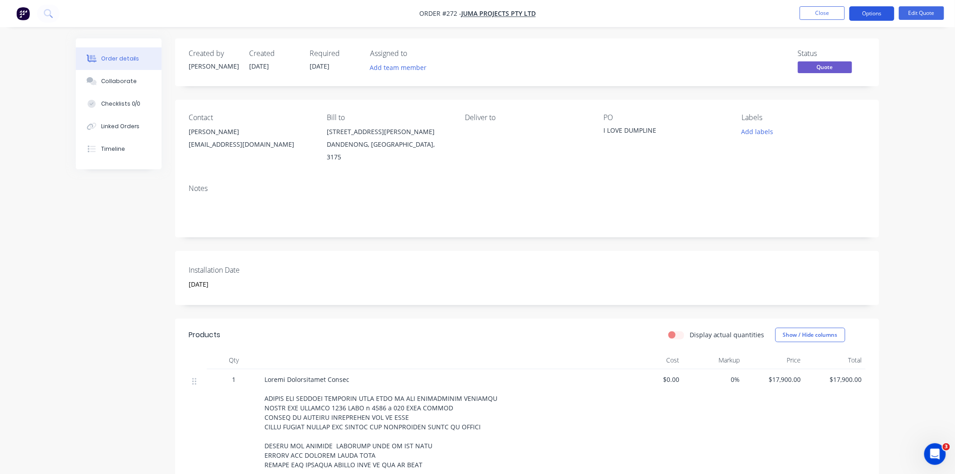
click at [889, 12] on button "Options" at bounding box center [871, 13] width 45 height 14
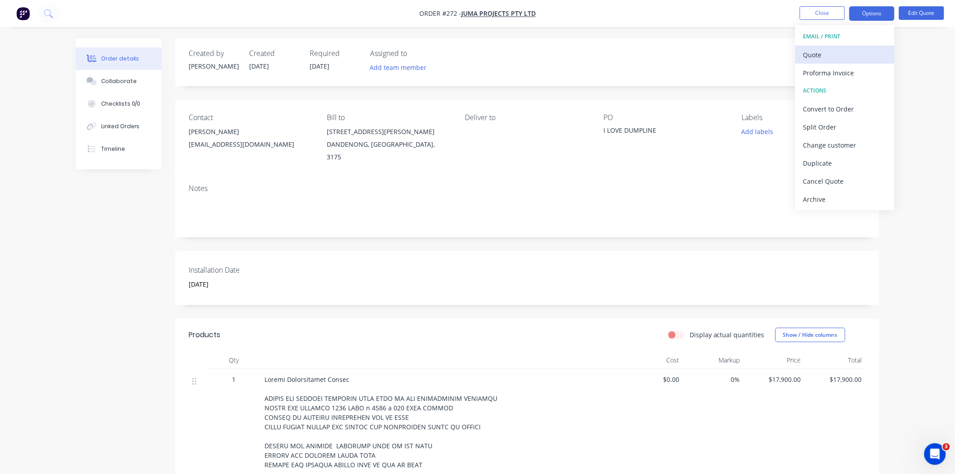
click at [822, 60] on div "Quote" at bounding box center [844, 54] width 83 height 13
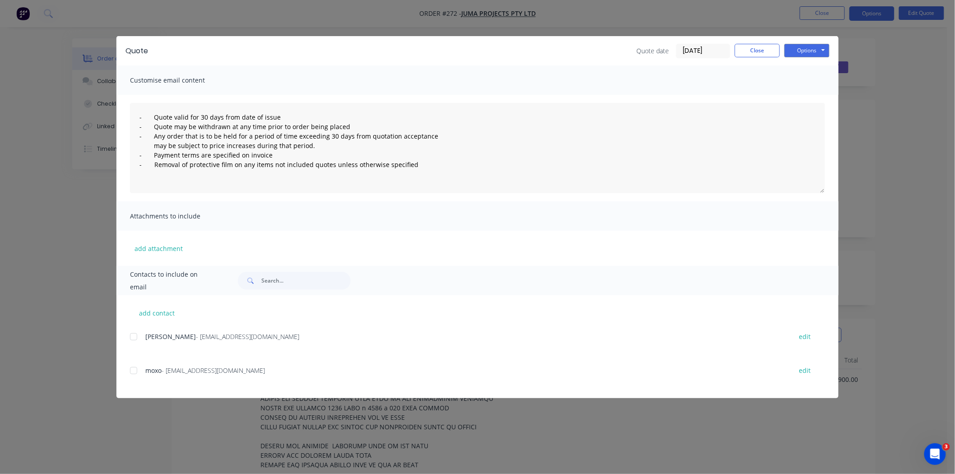
drag, startPoint x: 133, startPoint y: 338, endPoint x: 284, endPoint y: 321, distance: 152.6
click at [133, 339] on div at bounding box center [134, 337] width 18 height 18
click at [802, 51] on button "Options" at bounding box center [806, 51] width 45 height 14
click at [810, 91] on button "Email" at bounding box center [813, 96] width 58 height 15
